Goal: Check status: Check status

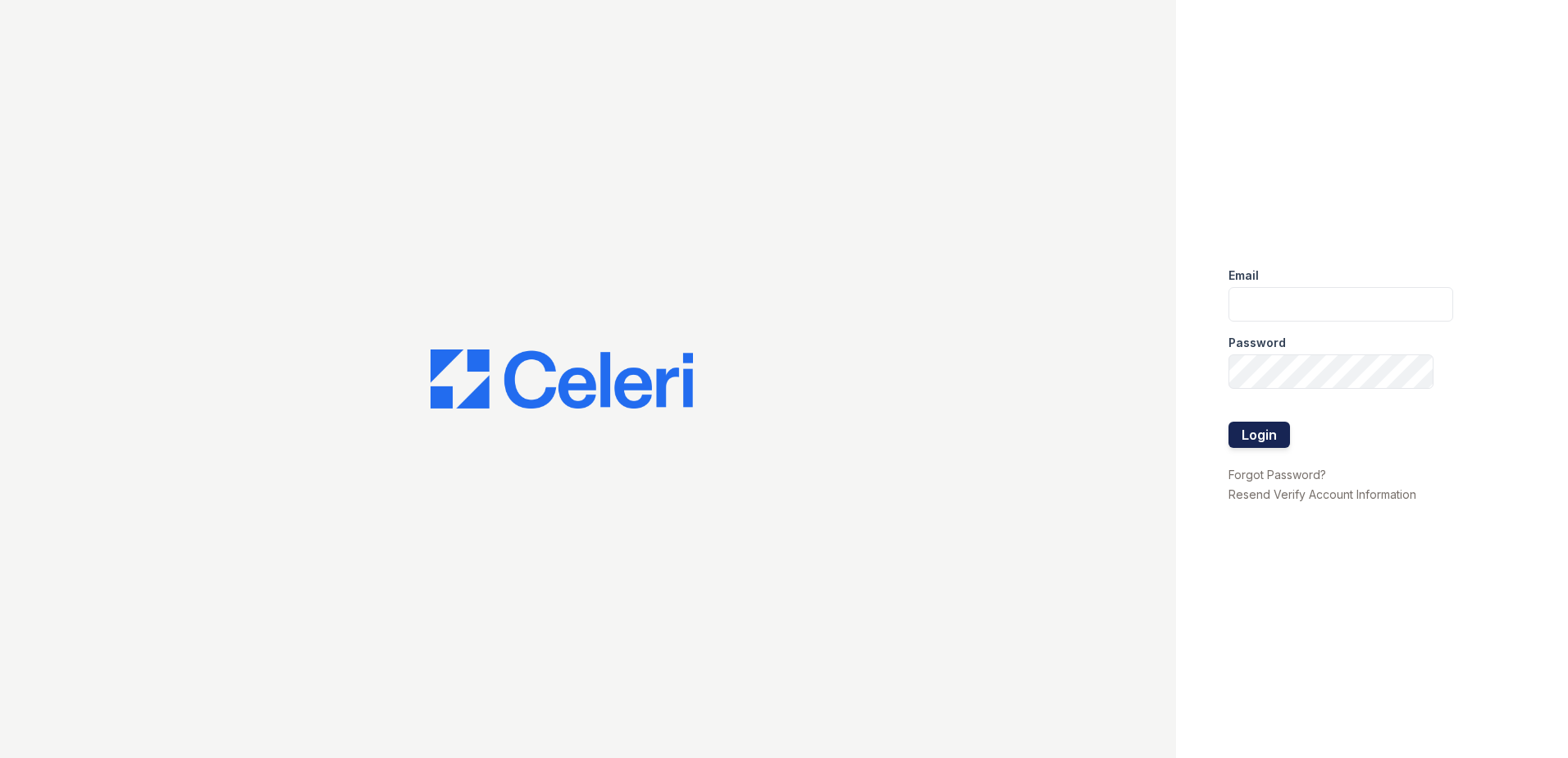
type input "renewparkone@trinity-pm.com"
click at [1260, 427] on button "Login" at bounding box center [1259, 434] width 62 height 26
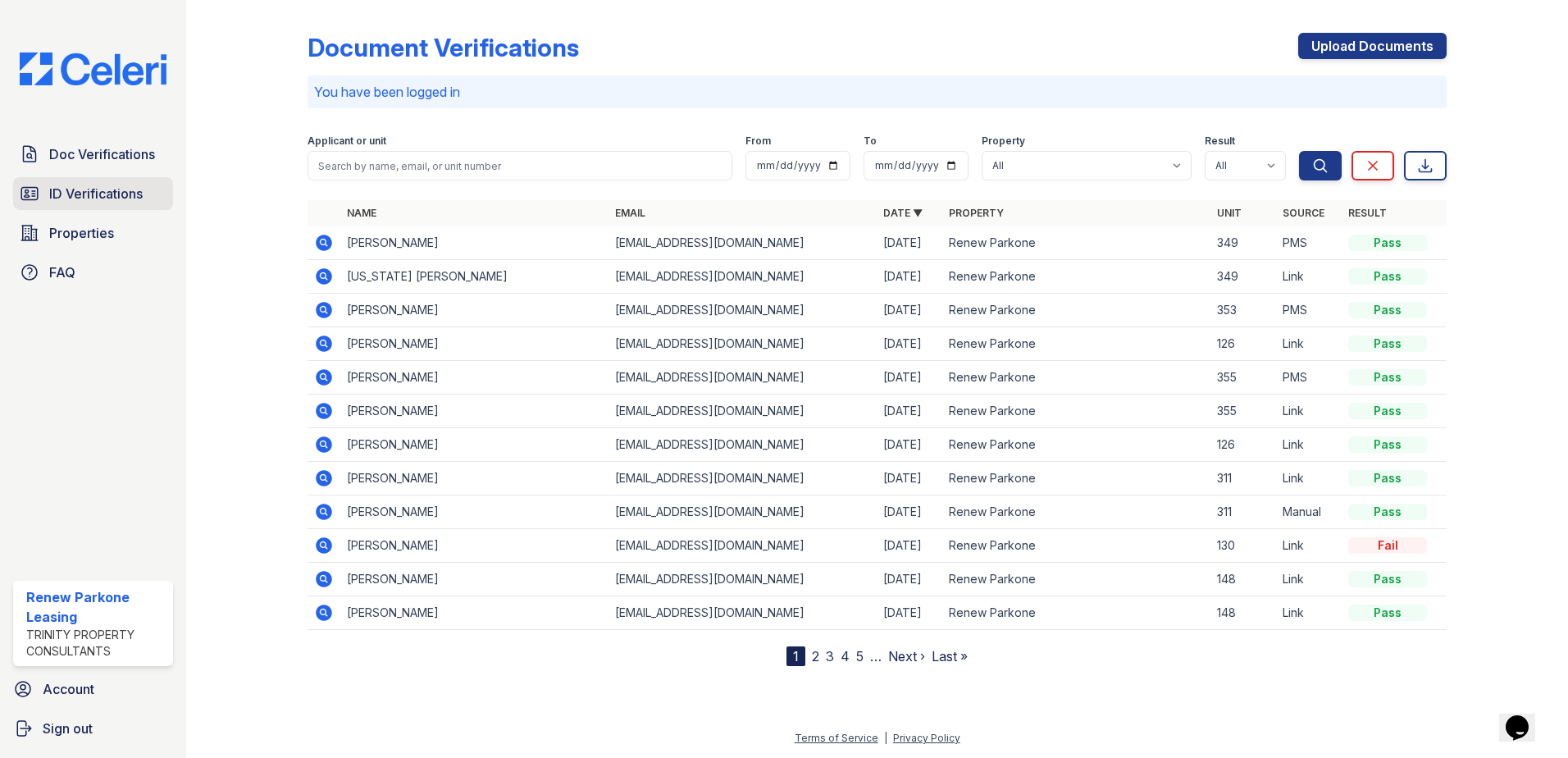
click at [104, 181] on link "ID Verifications" at bounding box center [93, 194] width 160 height 33
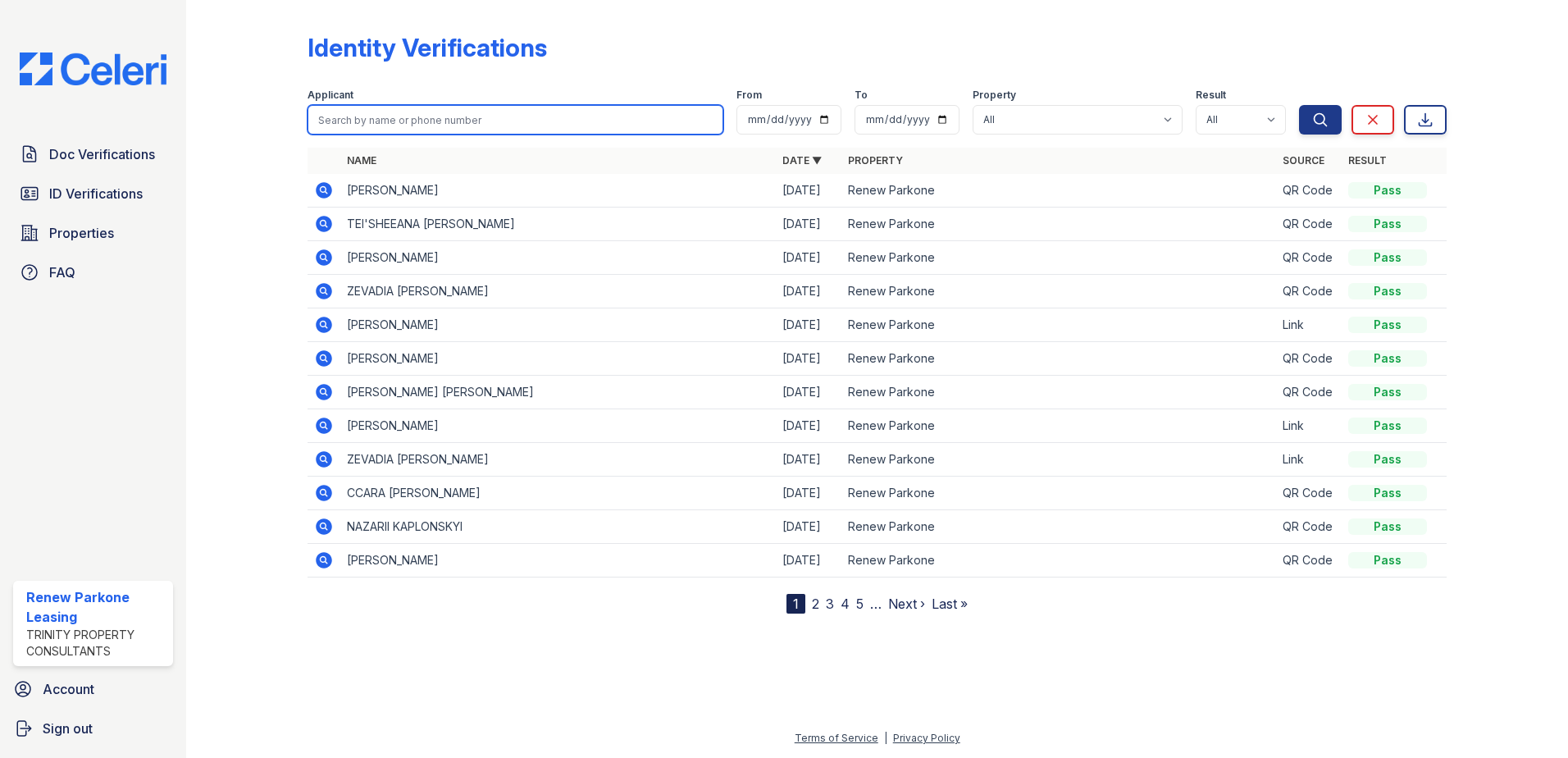
click at [354, 122] on input "search" at bounding box center [515, 119] width 415 height 29
type input "Amber"
click at [1299, 105] on button "Search" at bounding box center [1320, 119] width 43 height 29
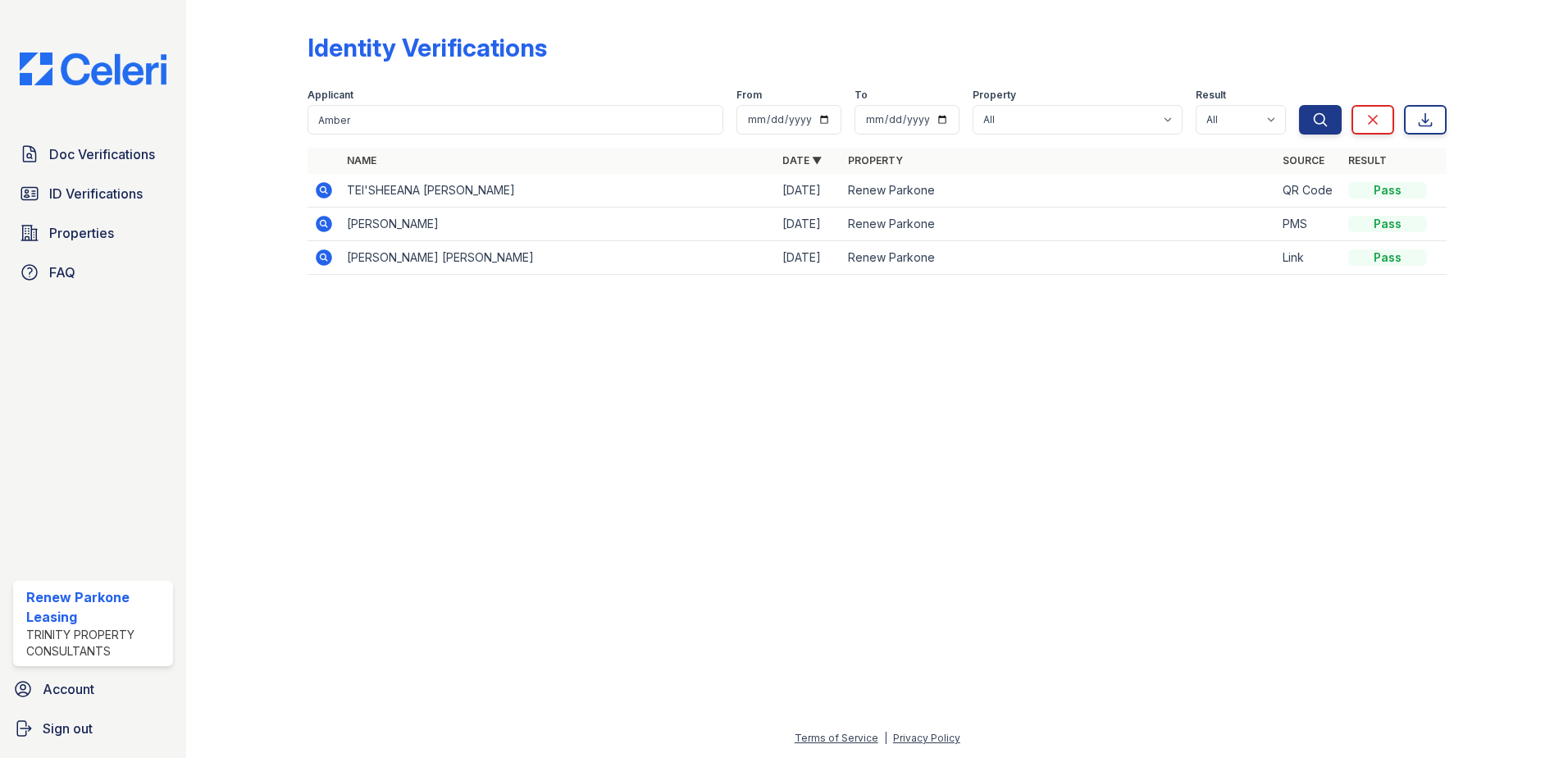
click at [318, 221] on icon at bounding box center [323, 224] width 16 height 16
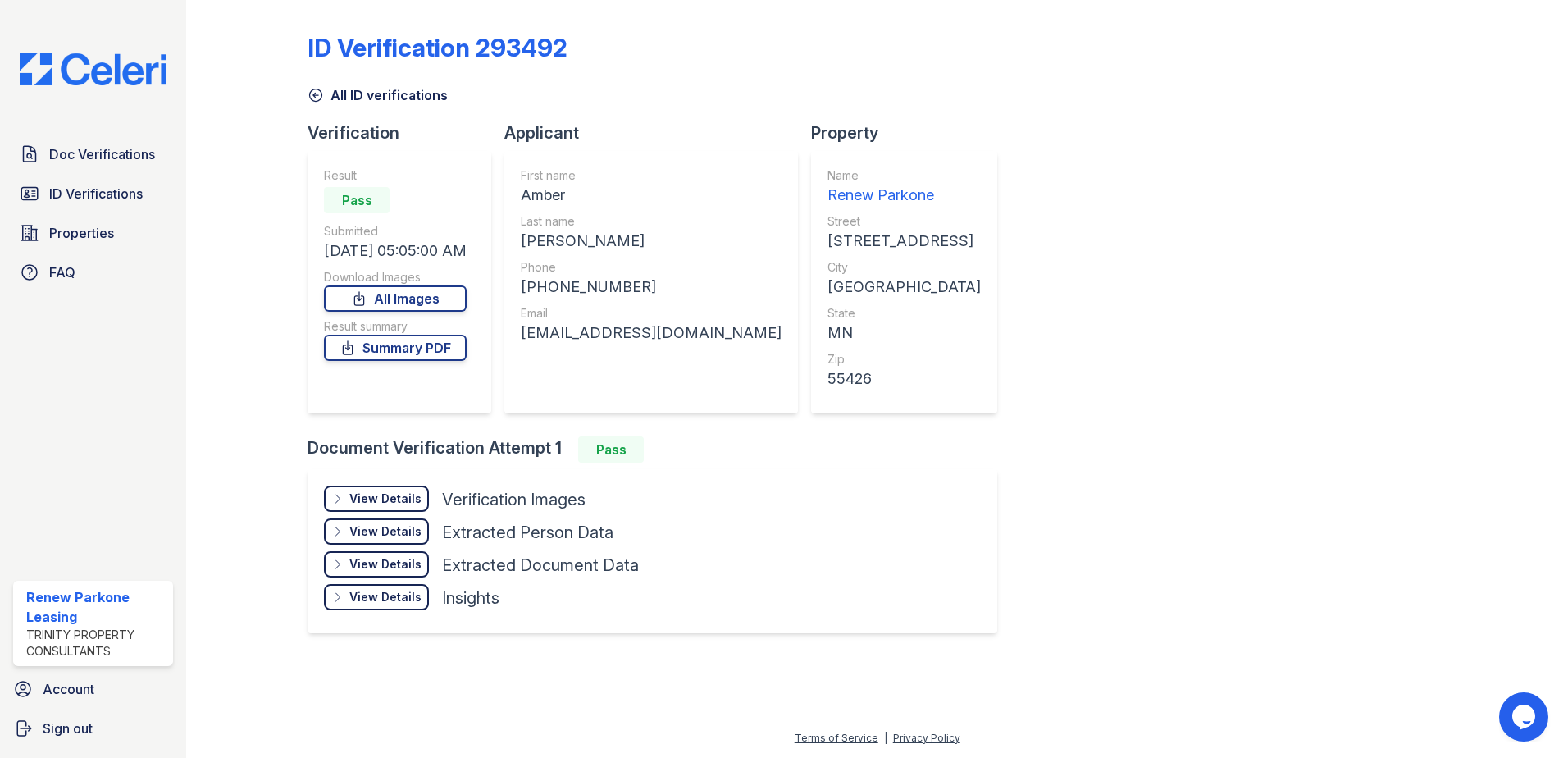
click at [419, 504] on div "View Details" at bounding box center [385, 499] width 73 height 16
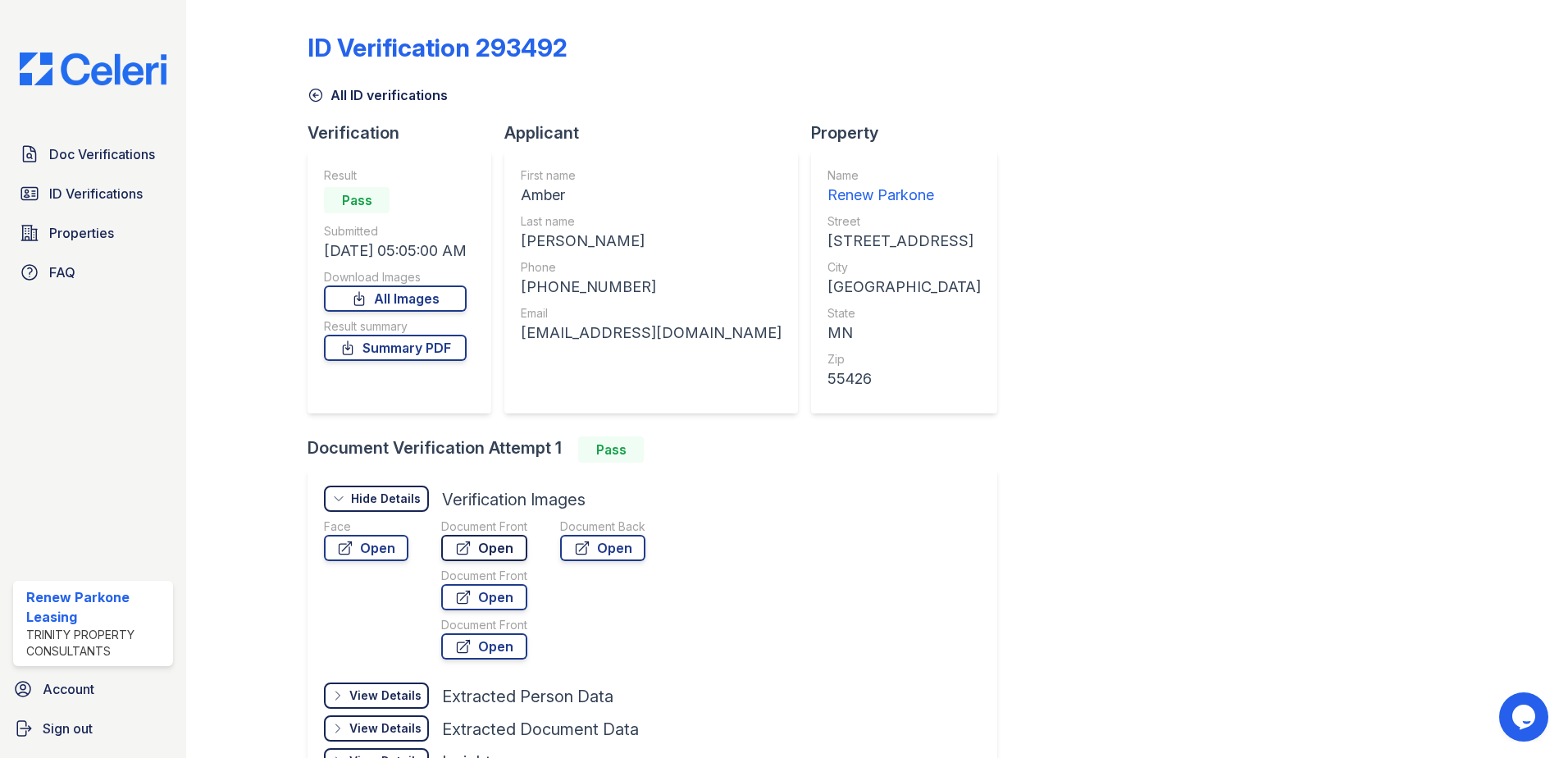
click at [470, 551] on link "Open" at bounding box center [484, 547] width 86 height 26
click at [515, 600] on link "Open" at bounding box center [484, 596] width 86 height 26
click at [498, 646] on link "Open" at bounding box center [484, 646] width 86 height 26
click at [494, 534] on link "Open" at bounding box center [484, 547] width 86 height 26
click at [410, 352] on link "Summary PDF" at bounding box center [395, 348] width 142 height 26
